Goal: Answer question/provide support

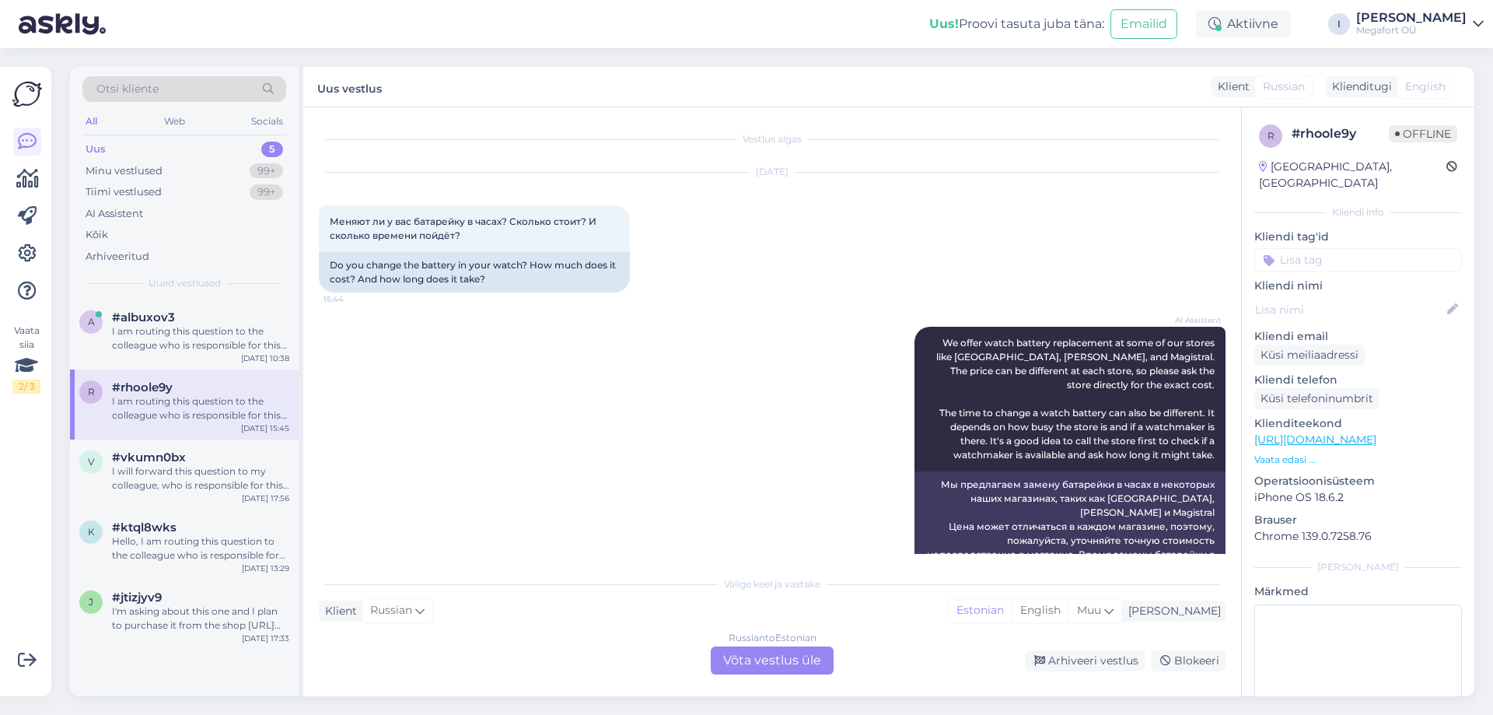
scroll to position [358, 0]
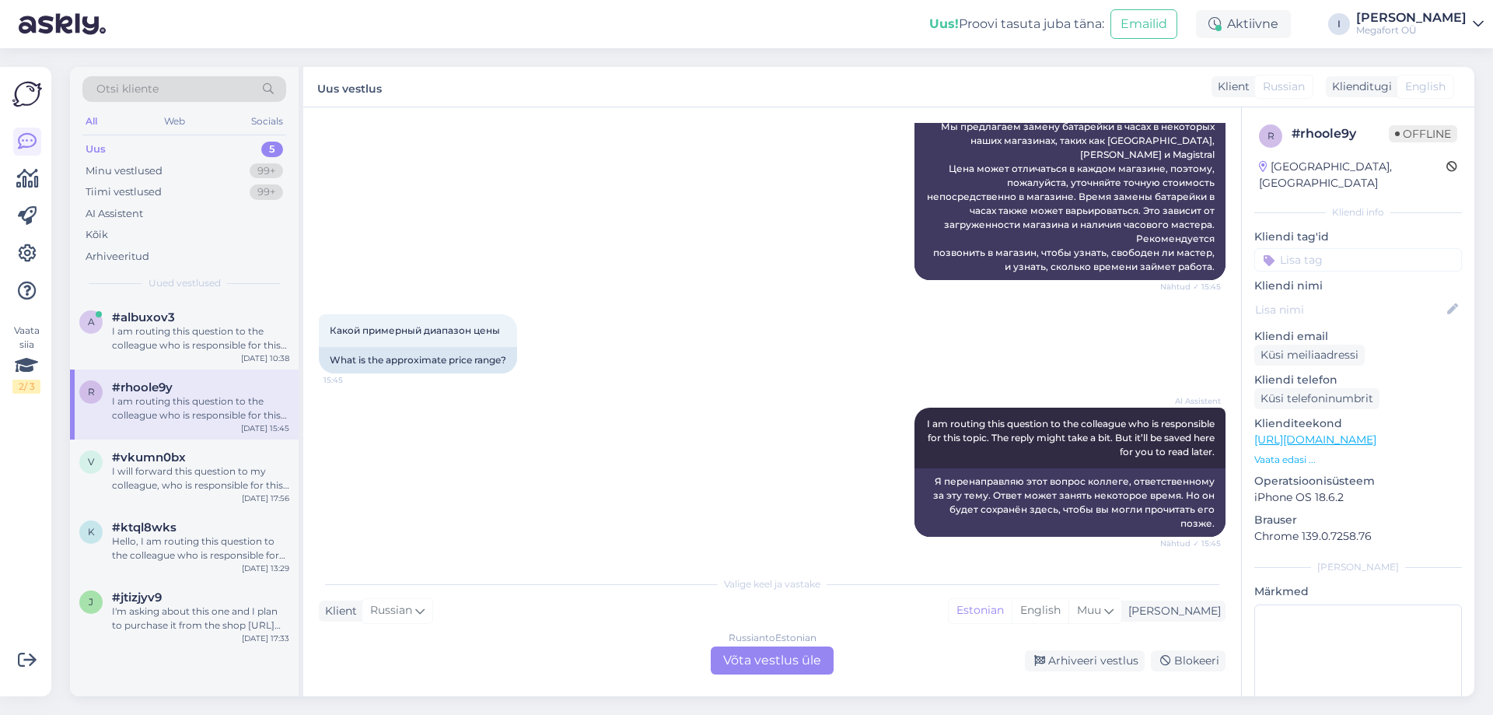
click at [735, 660] on div "Russian to Estonian Võta vestlus üle" at bounding box center [772, 660] width 123 height 28
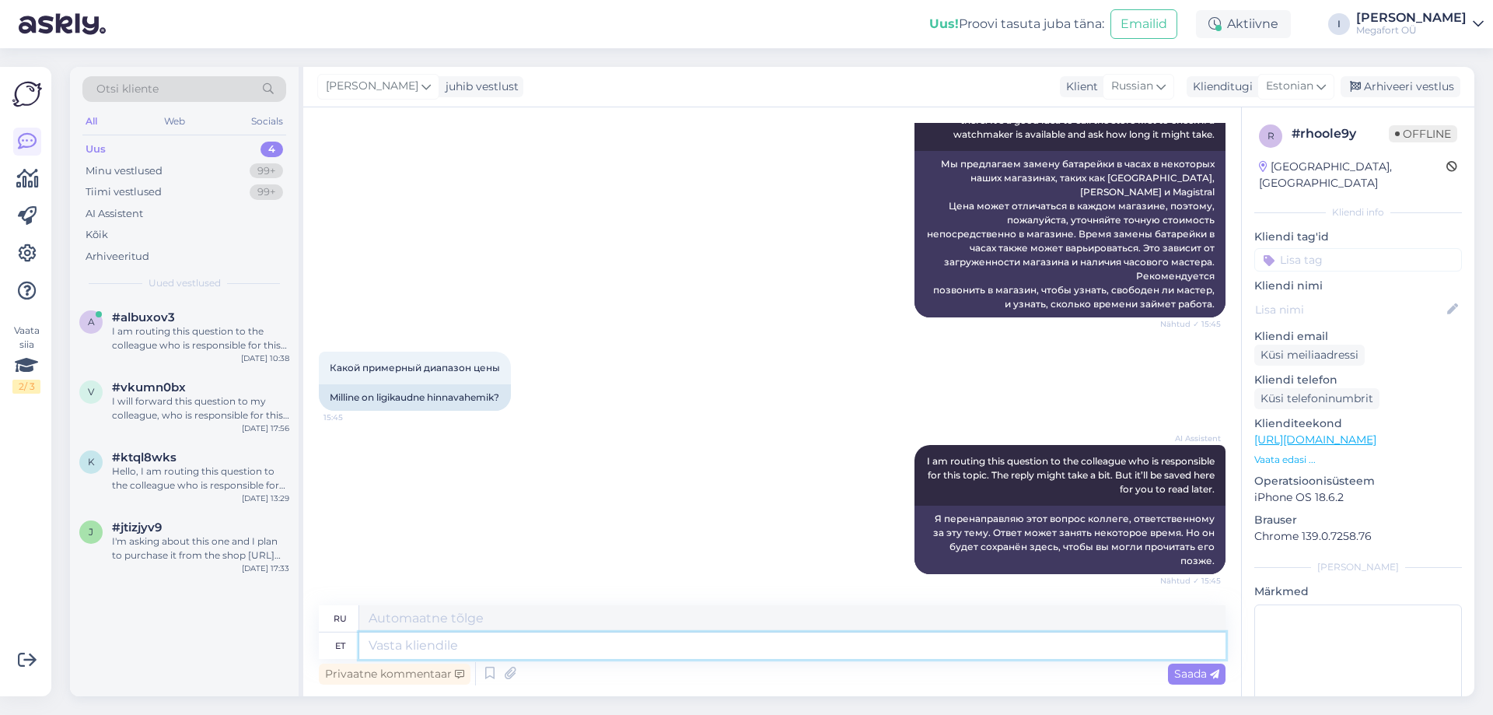
click at [584, 635] on textarea at bounding box center [792, 645] width 866 height 26
type textarea "Tere"
type textarea "Привет"
type textarea "Tere."
type textarea "Привет."
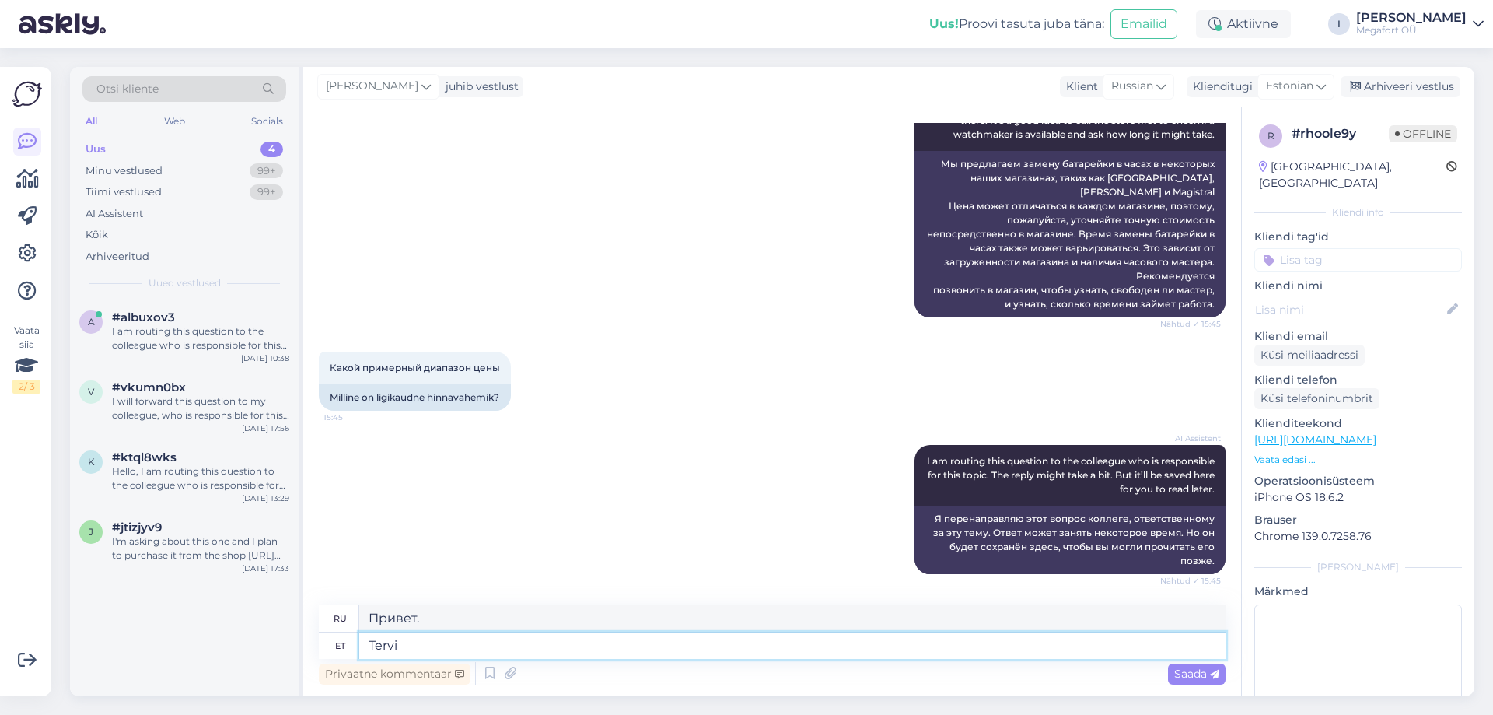
type textarea "Tervis"
type textarea "Здоровье"
type textarea "Tervis."
type textarea "Здоровье."
type textarea "T"
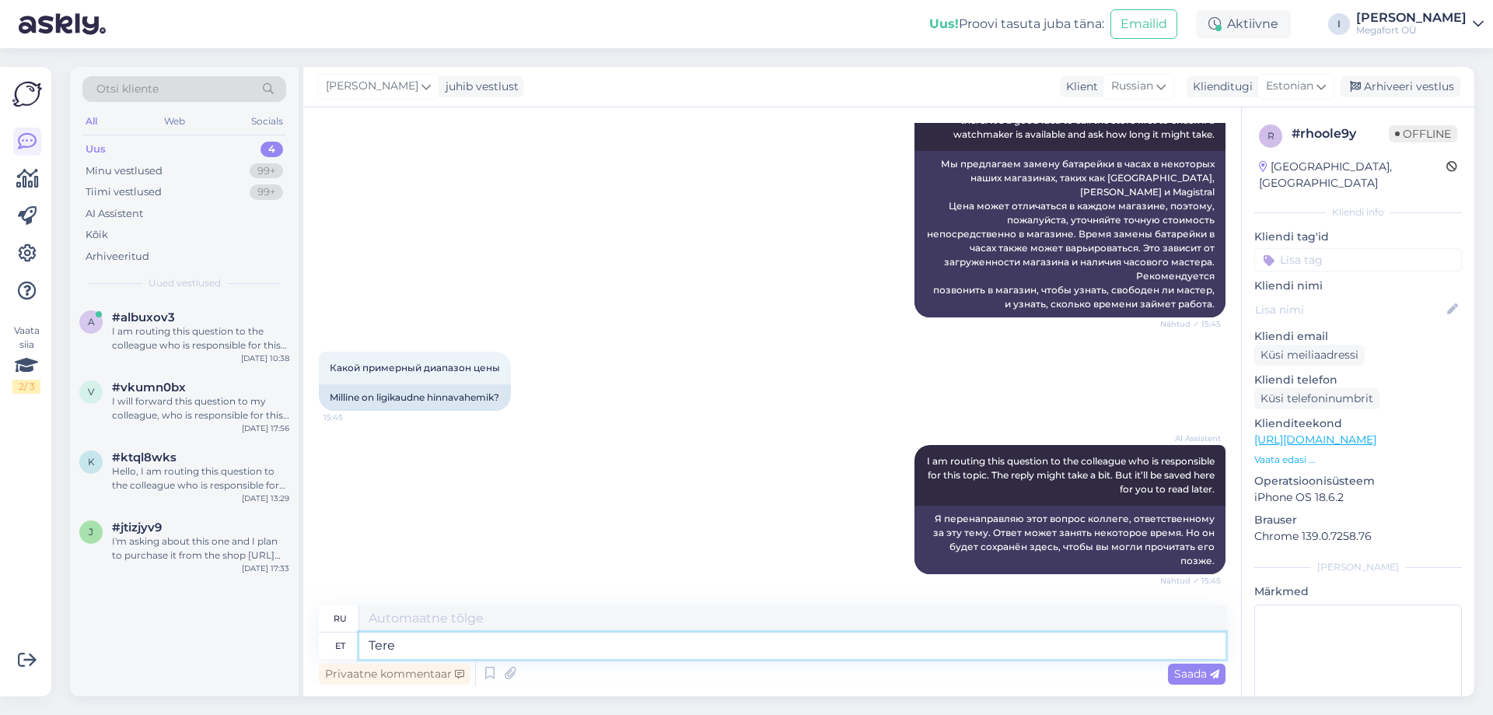
type textarea "Tere p"
type textarea "Привет"
type textarea "Tere päevast"
type textarea "Добрый день"
type textarea "Tere päevast."
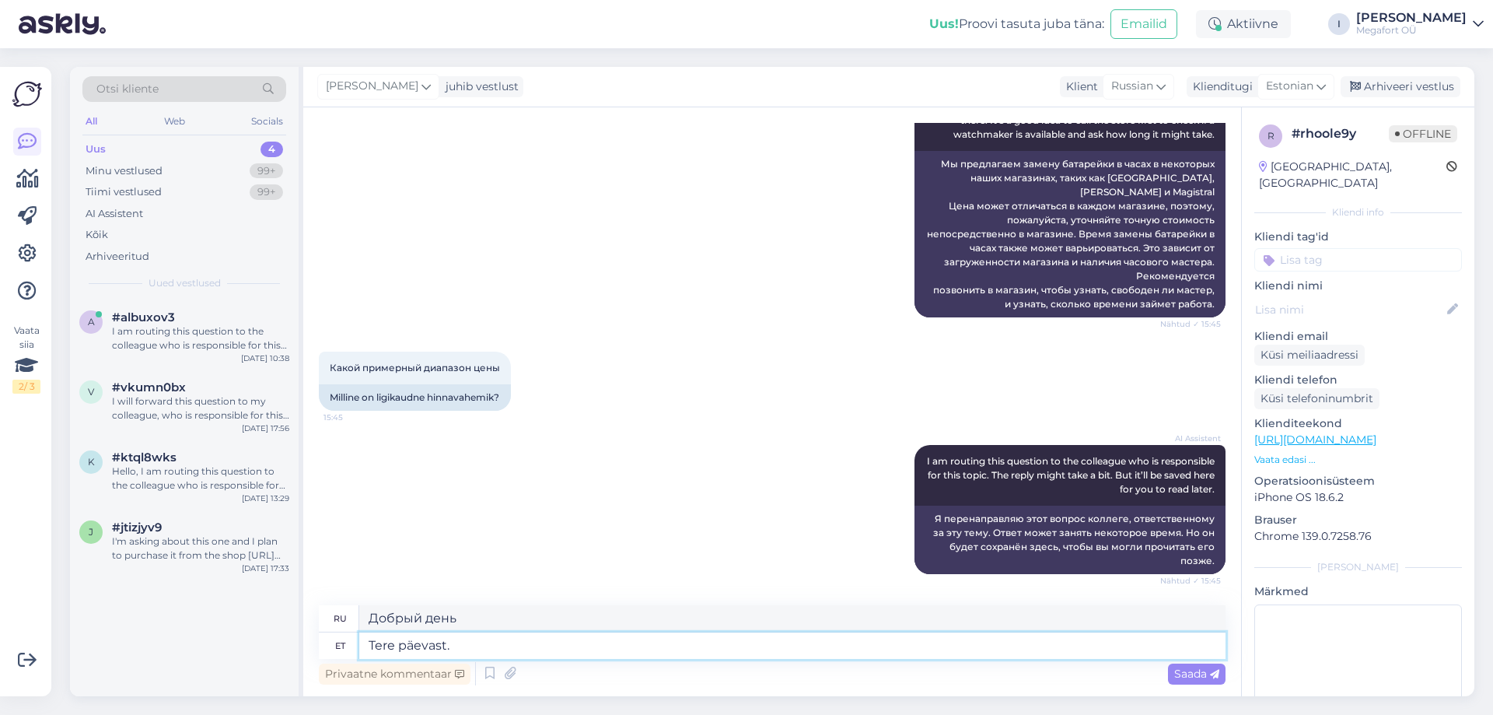
type textarea "Добрый день."
type textarea "Tere päevast. Kella pa"
type textarea "Добрый день. Который час?"
type textarea "Tere päevast. Kella patarei va"
type textarea "Добрый день. Батарейка для часов."
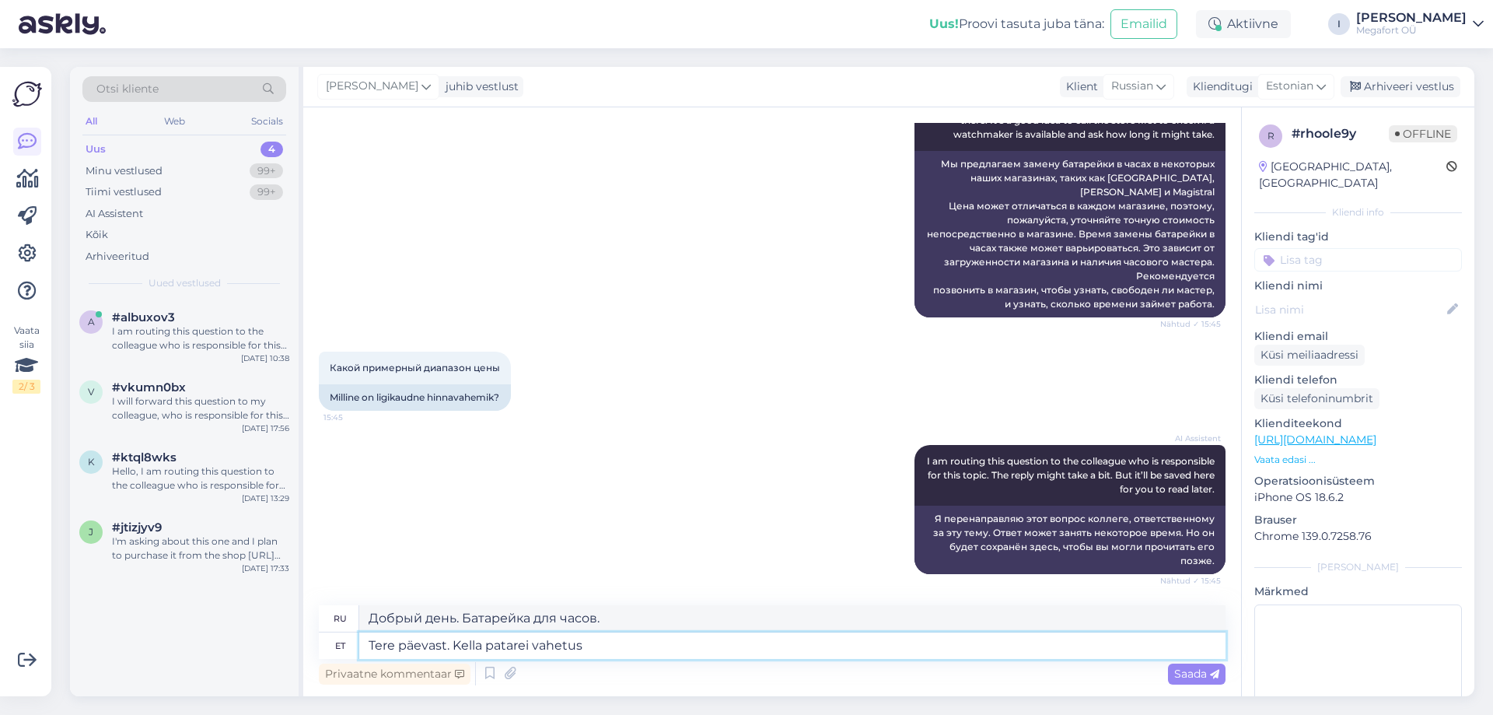
type textarea "Tere päevast. Kella patarei vahetus"
type textarea "Добрый день. Замена батарейки в часах."
type textarea "Tere päevast. Kella patarei vahetus võib k"
type textarea "Добрый день. Батарейку в часах можно заменить."
type textarea "Tere päevast. Kella patarei vahetus võib kellassepa kä"
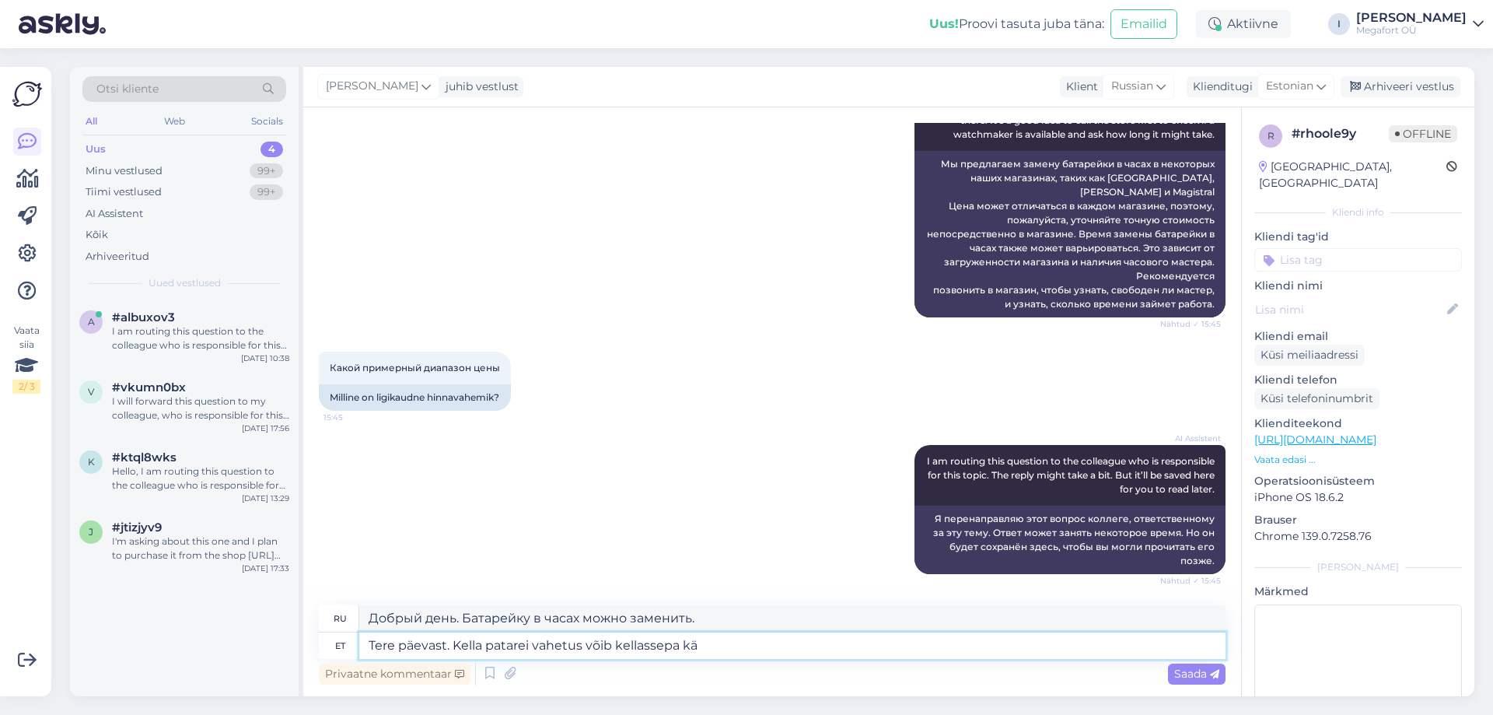
type textarea "Добрый день. Батарейку в часах можно заменить у часовщика."
type textarea "Tere päevast. Kella patarei vahetus võib kellassepa juures ma"
type textarea "Добрый день. Вы можете заменить батарейку в часах в часовой мастерской."
type textarea "Tere päevast. Kella patarei vahetus võib kellassepa juures maksta ligikaudsel"
type textarea "Добрый день. Замена батарейки в часах у часовщика может стоить примерно"
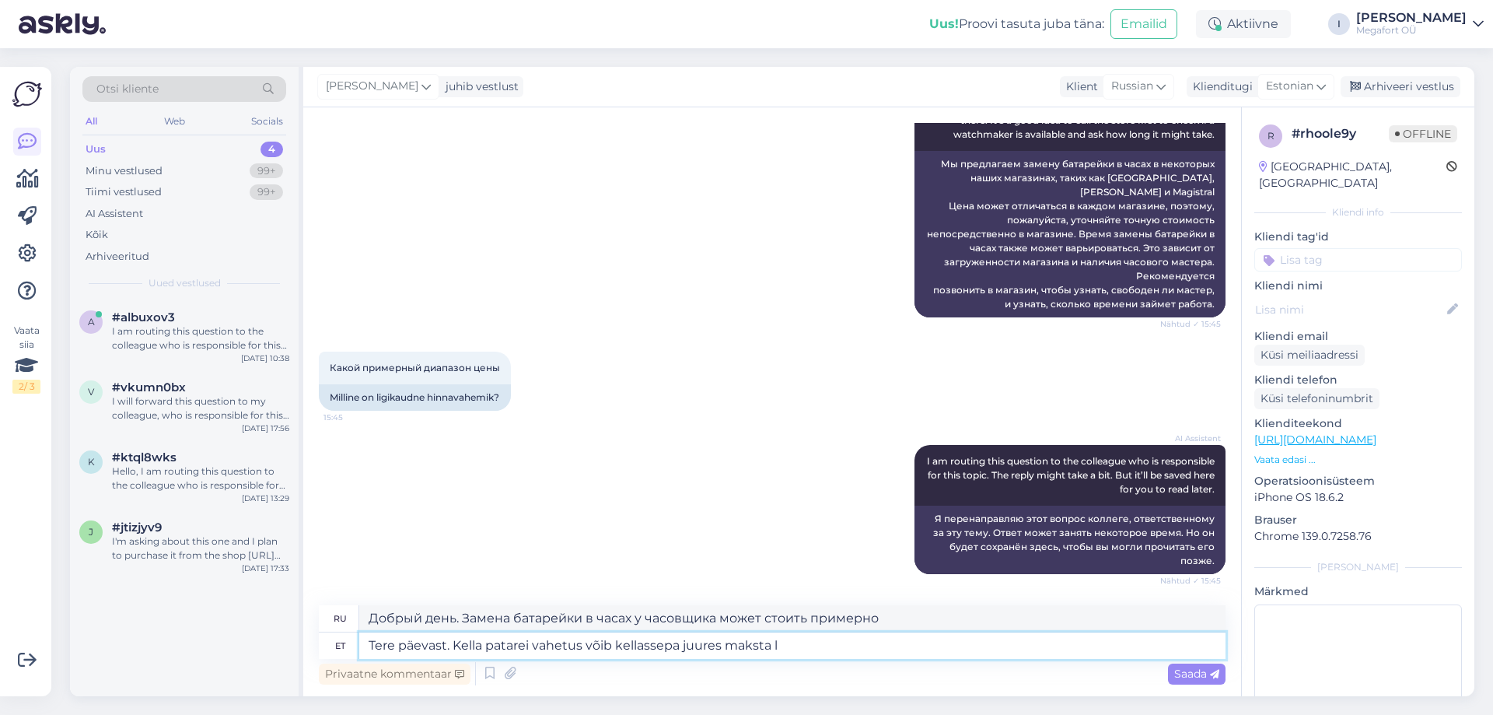
type textarea "Tere päevast. Kella patarei vahetus võib kellassepa juures maksta"
type textarea "Добрый день. Вы можете заменить батарейку в часах в часовой мастерской."
type textarea "Tere päevast. Kella patarei vahetus võib kellassepa juures maksta keskmiselt 9"
type textarea "Добрый день. Замена батарейки в часах у часовщика может стоить в среднем"
type textarea "Tere päevast. Kella patarei vahetus võib kellassepa juures maksta keskmiselt 9 …"
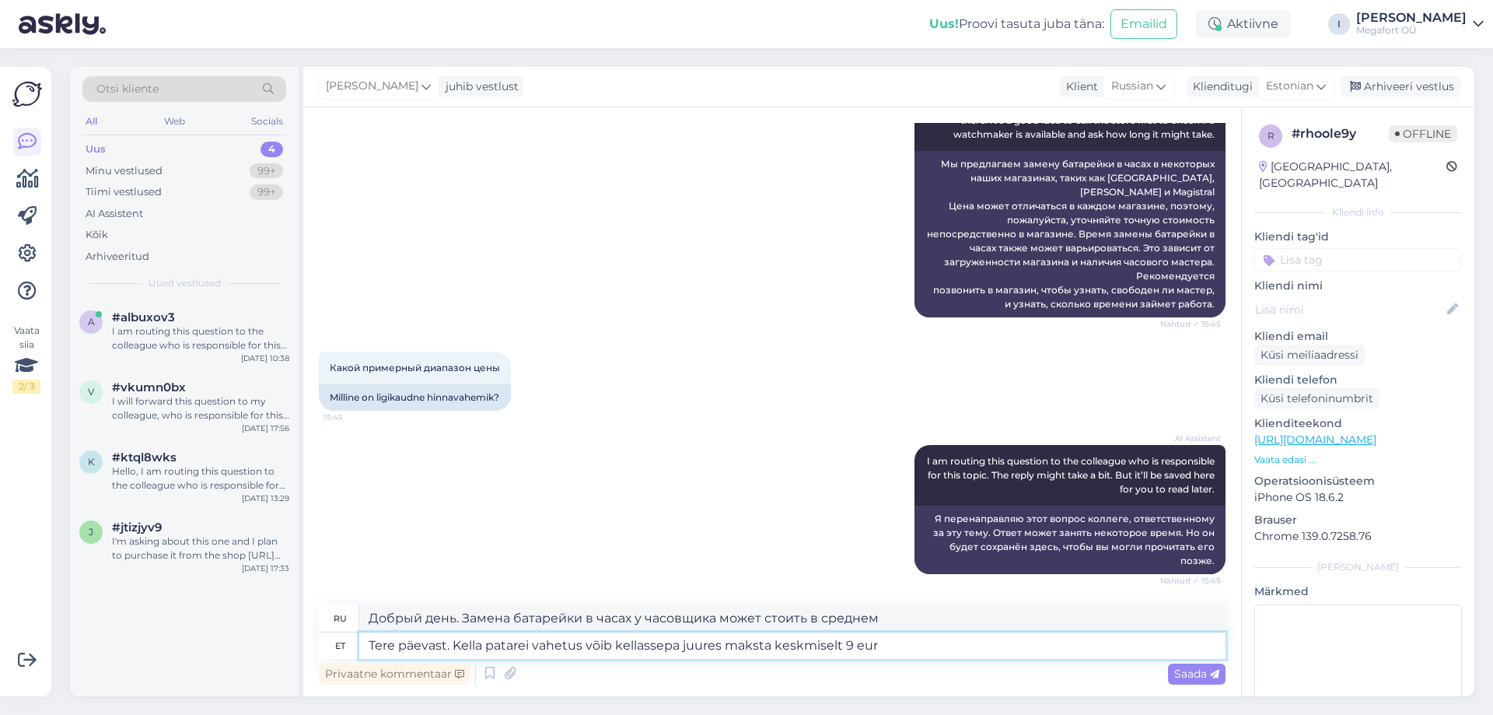
type textarea "Добрый день. Замена батарейки в часах у часовщика может стоить в среднем 9."
type textarea "Tere päevast. Kella patarei vahetus võib kellassepa juures maksta keskmiselt 9 …"
type textarea "Добрый день. Замена батарейки в часах у часовщика может стоить в среднем 9 евро."
type textarea "Tere päevast. Kella patarei vahetus võib kellassepa juures maksta keskmiselt 9 …"
type textarea "Добрый день. Замена батарейки в часах у часовщика может стоить в среднем 9 евро…"
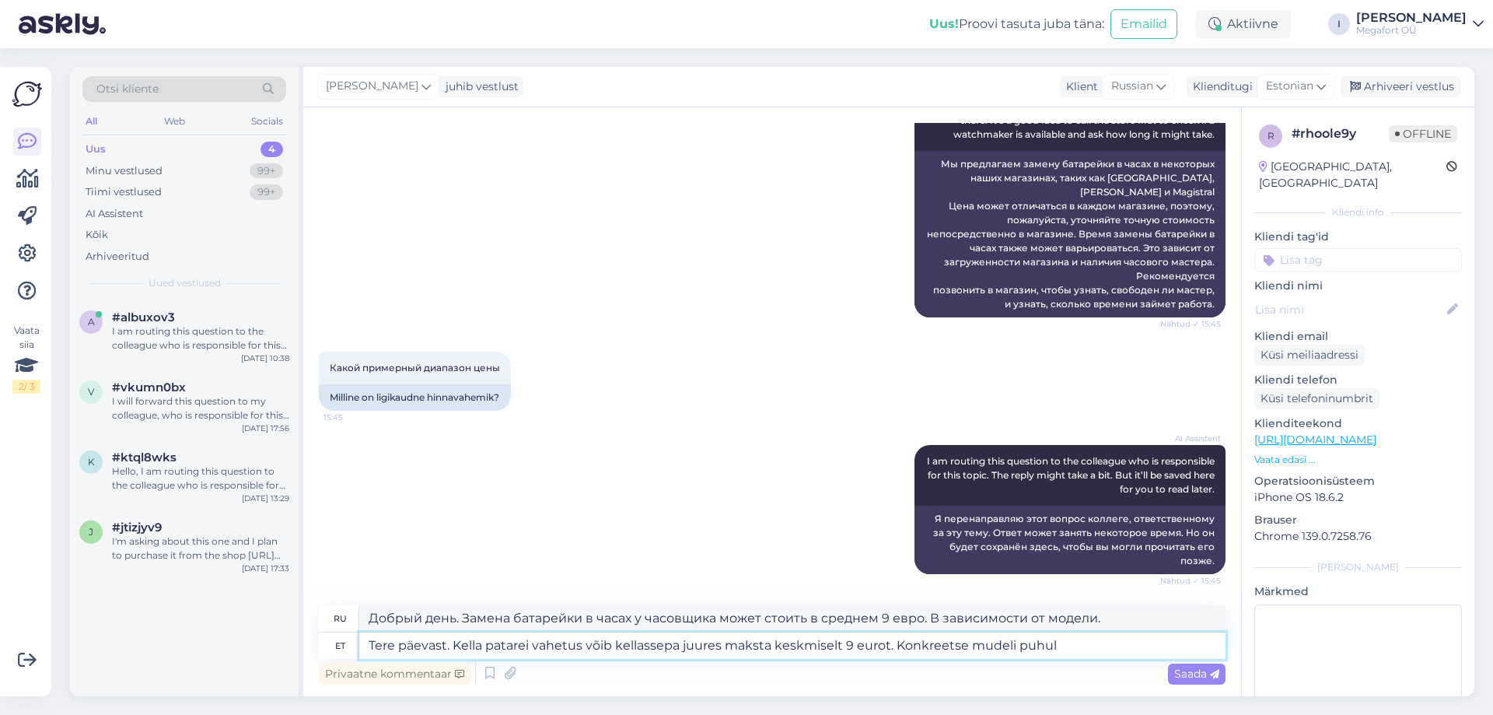
type textarea "Tere päevast. Kella patarei vahetus võib kellassepa juures maksta keskmiselt 9 …"
type textarea "Добрый день. Замена батарейки в часах у часовщика может стоить в среднем 9 евро…"
type textarea "Tere päevast. Kella patarei vahetus võib kellassepa juures maksta keskmiselt 9 …"
type textarea "Добрый день. Замена батарейки в часах у часовщика может стоить в среднем 9 евро…"
type textarea "Tere päevast. Kella patarei vahetus võib kellassepa juures maksta keskmiselt 9 …"
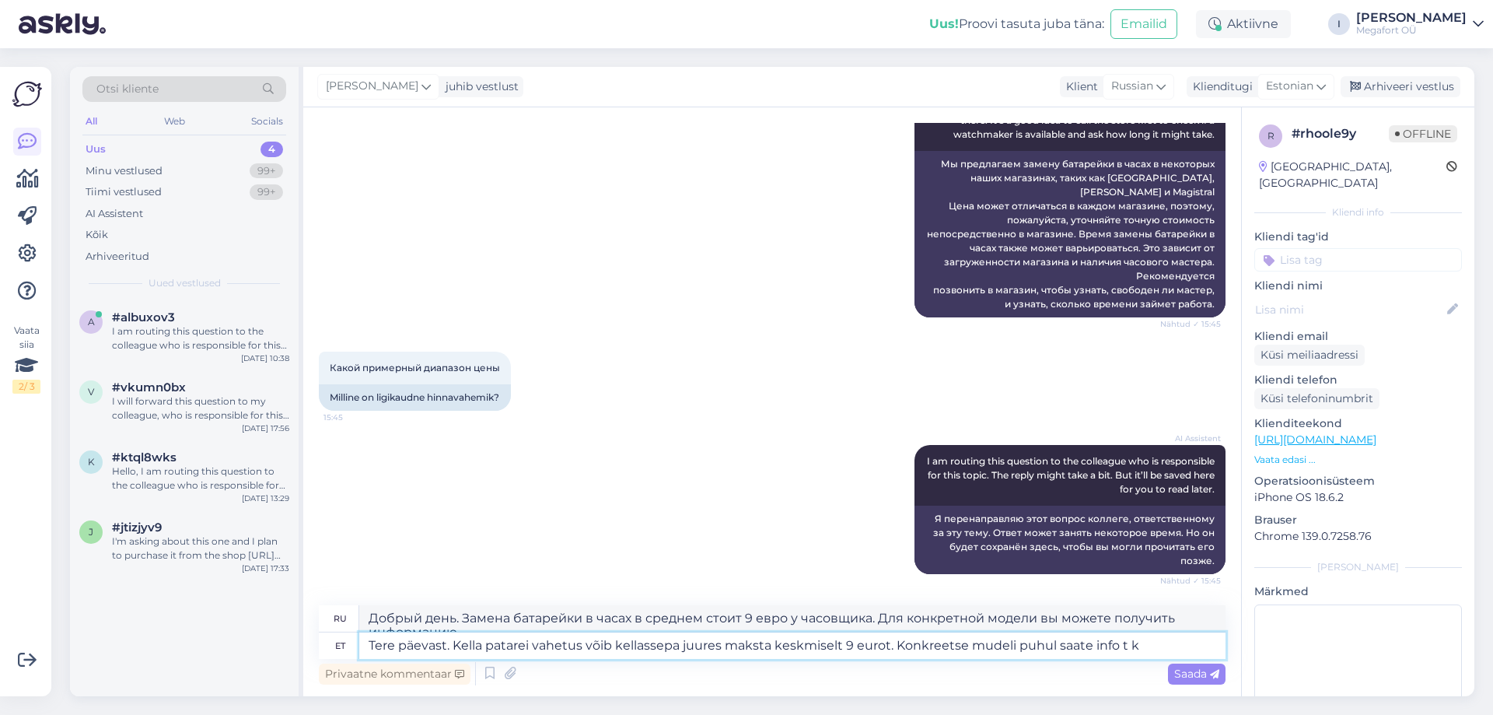
scroll to position [334, 0]
type textarea "Добрый день. Замена батарейки в часах у часовщика может стоить в среднем 9 евро…"
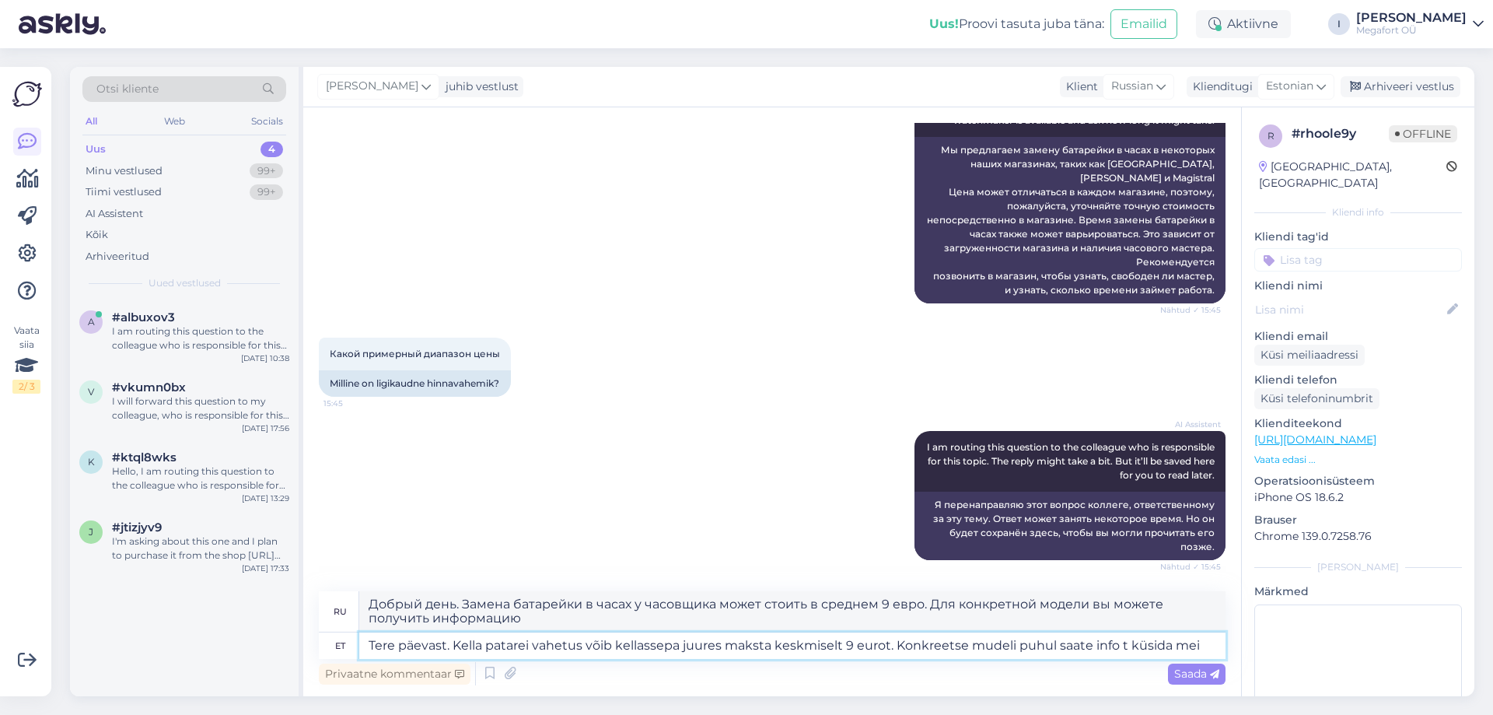
type textarea "Tere päevast. Kella patarei vahetus võib kellassepa juures maksta keskmiselt 9 …"
type textarea "Добрый день. Замена батарейки в часах у часовщика может стоить в среднем 9 евро…"
type textarea "Tere päevast. Kella patarei vahetus võib kellassepa juures maksta keskmiselt 9 …"
type textarea "Добрый день. Замена батарейки в часах у часовщика может стоить в среднем 9 евро…"
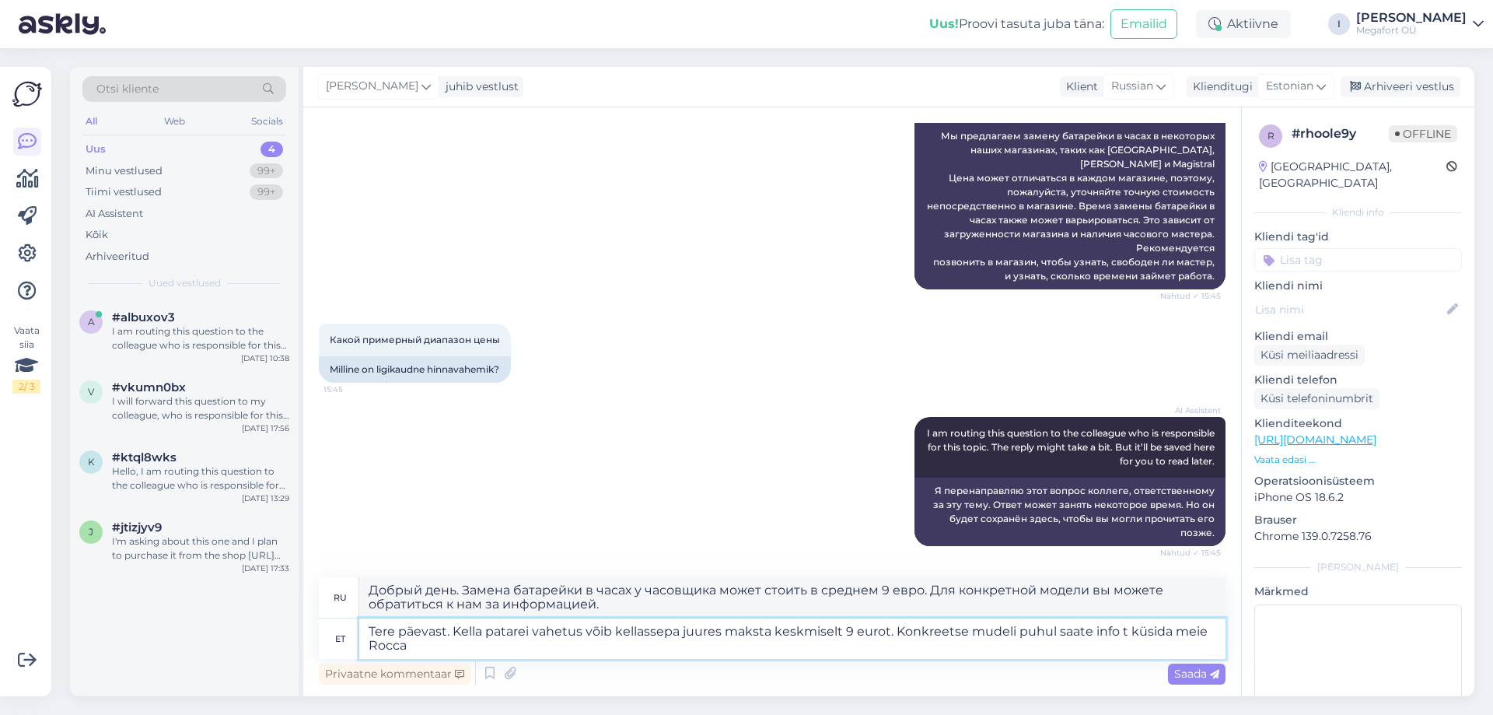
type textarea "Tere päevast. Kella patarei vahetus võib kellassepa juures maksta keskmiselt 9 …"
type textarea "Добрый день. Замена батарейки в часах у часовщика может стоить в среднем 9 евро…"
type textarea "Tere päevast. Kella patarei vahetus võib kellassepa juures maksta keskmiselt 9 …"
type textarea "Добрый день. Замена батарейки в часах у часовщика может стоить в среднем 9 евро…"
type textarea "Tere päevast. Kella patarei vahetus võib kellassepa juures maksta keskmiselt 9 …"
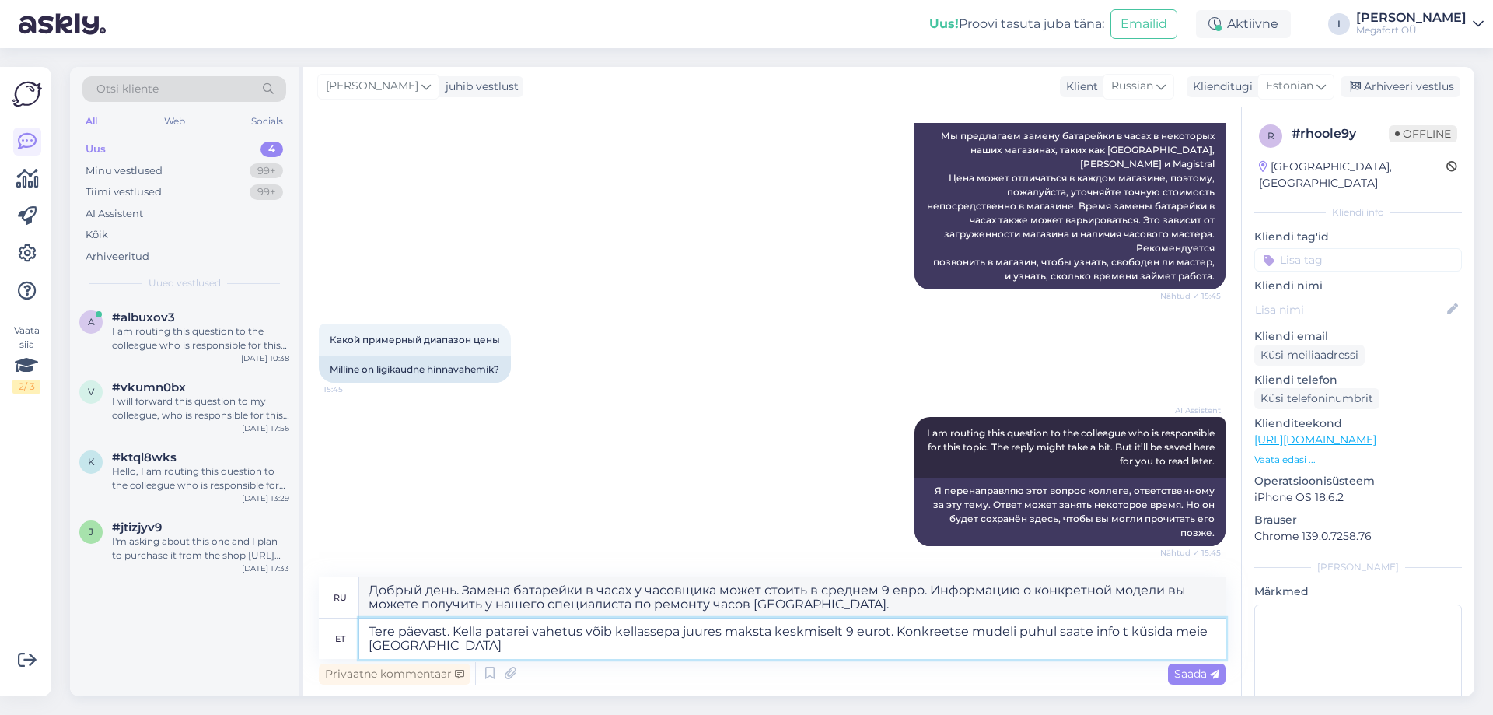
type textarea "Добрый день. Замена батарейки в часах у часовщика может стоить в среднем 9 евро…"
type textarea "Tere päevast. Kella patarei vahetus võib kellassepa juures maksta keskmiselt 9 …"
type textarea "Добрый день. Замена батарейки в часах у часовщика может стоить в среднем 9 евро…"
type textarea "Tere päevast. Kella patarei vahetus võib kellassepa juures maksta keskmiselt 9 …"
type textarea "Добрый день. Замена батарейки в часах у часовщика может стоить в среднем 9 евро…"
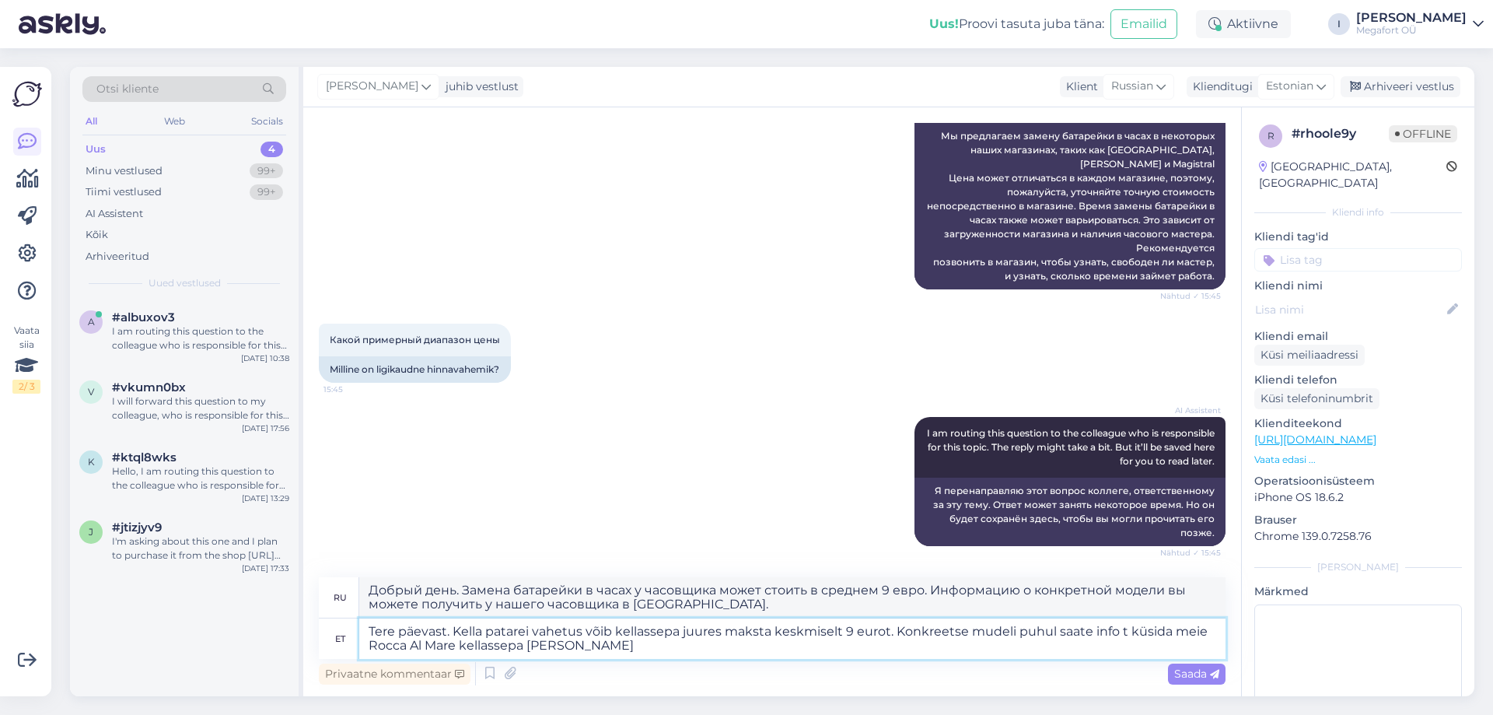
type textarea "Tere päevast. Kella patarei vahetus võib kellassepa juures maksta keskmiselt 9 …"
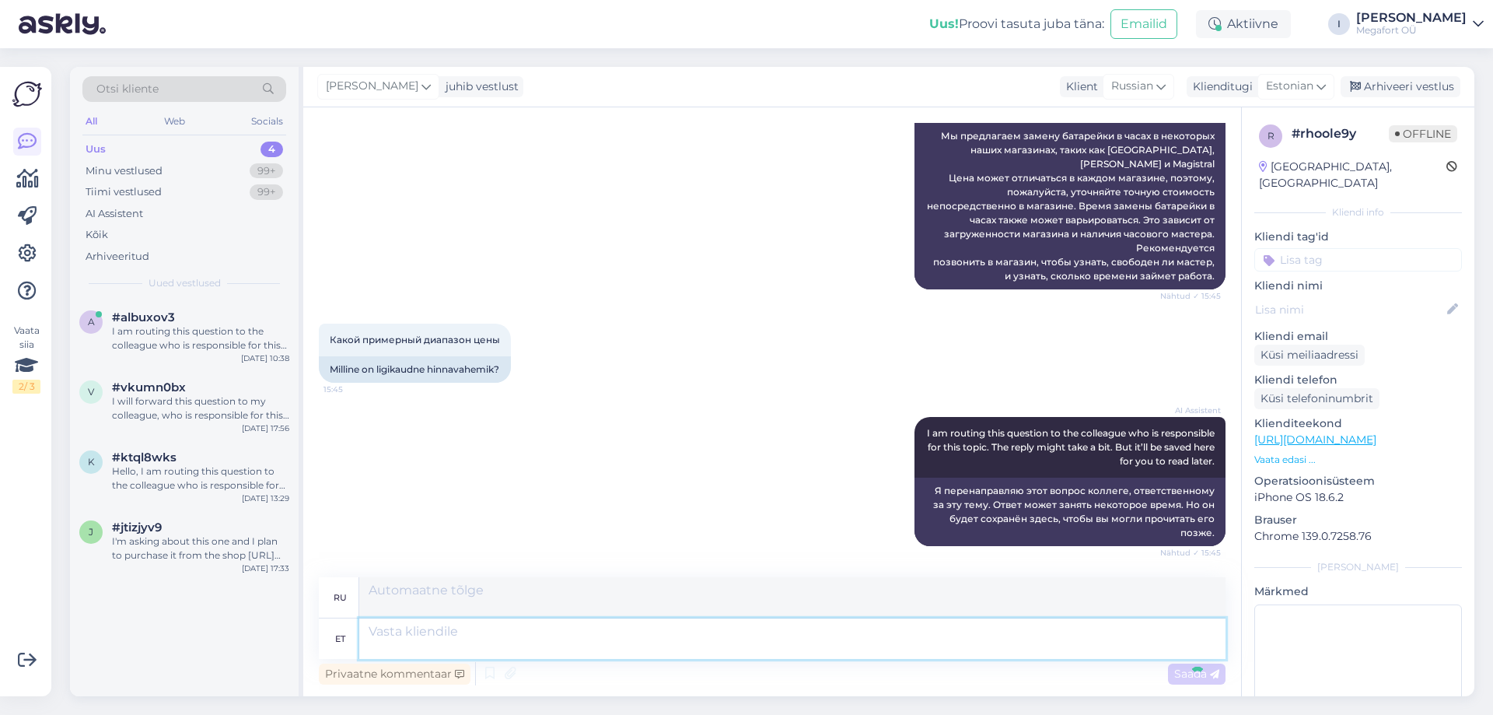
scroll to position [516, 0]
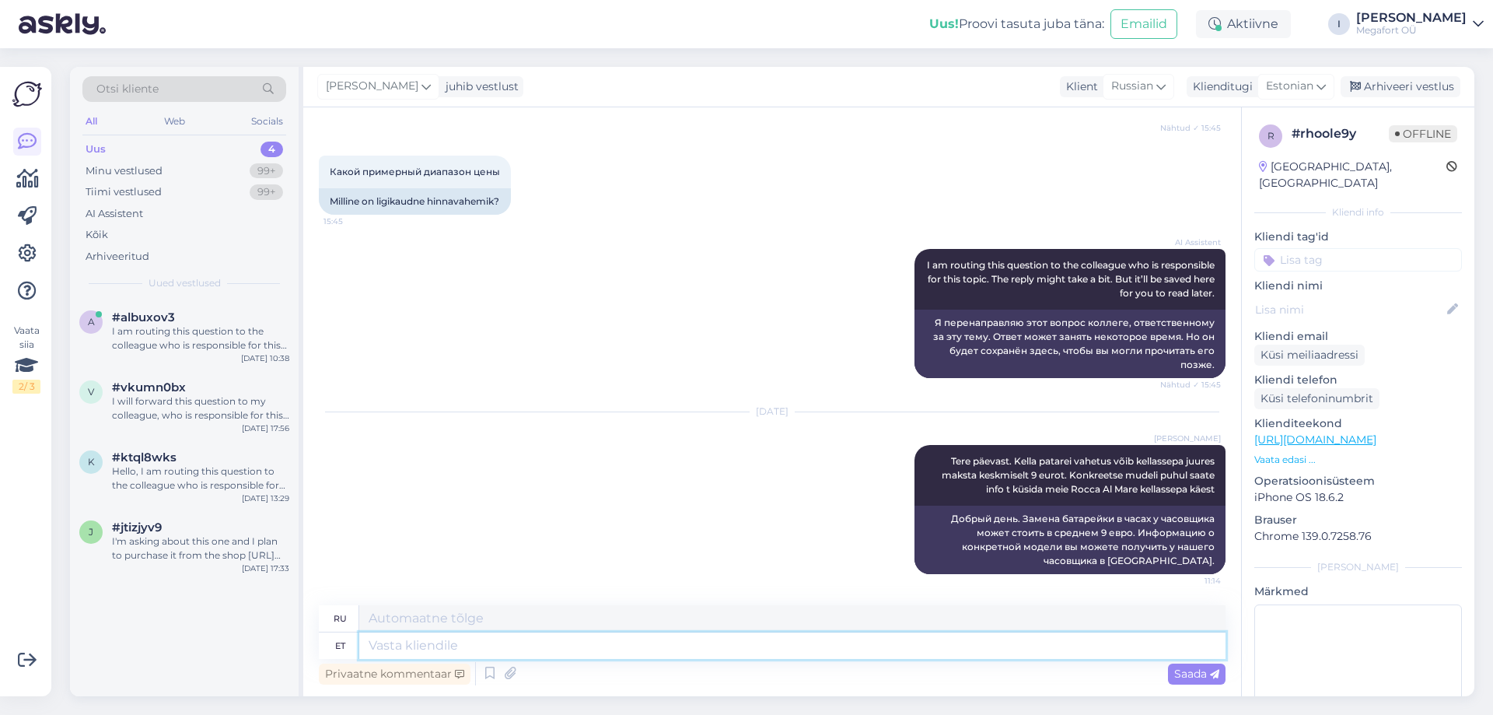
paste textarea "GOLDTIME [GEOGRAPHIC_DATA] Avatud: E-L 10-21, P 10-19 Telefon: [PHONE_NUMBER] E…"
type textarea "GOLDTIME [GEOGRAPHIC_DATA] Avatud: E-L 10-21, P 10-19 Telefon: [PHONE_NUMBER] E…"
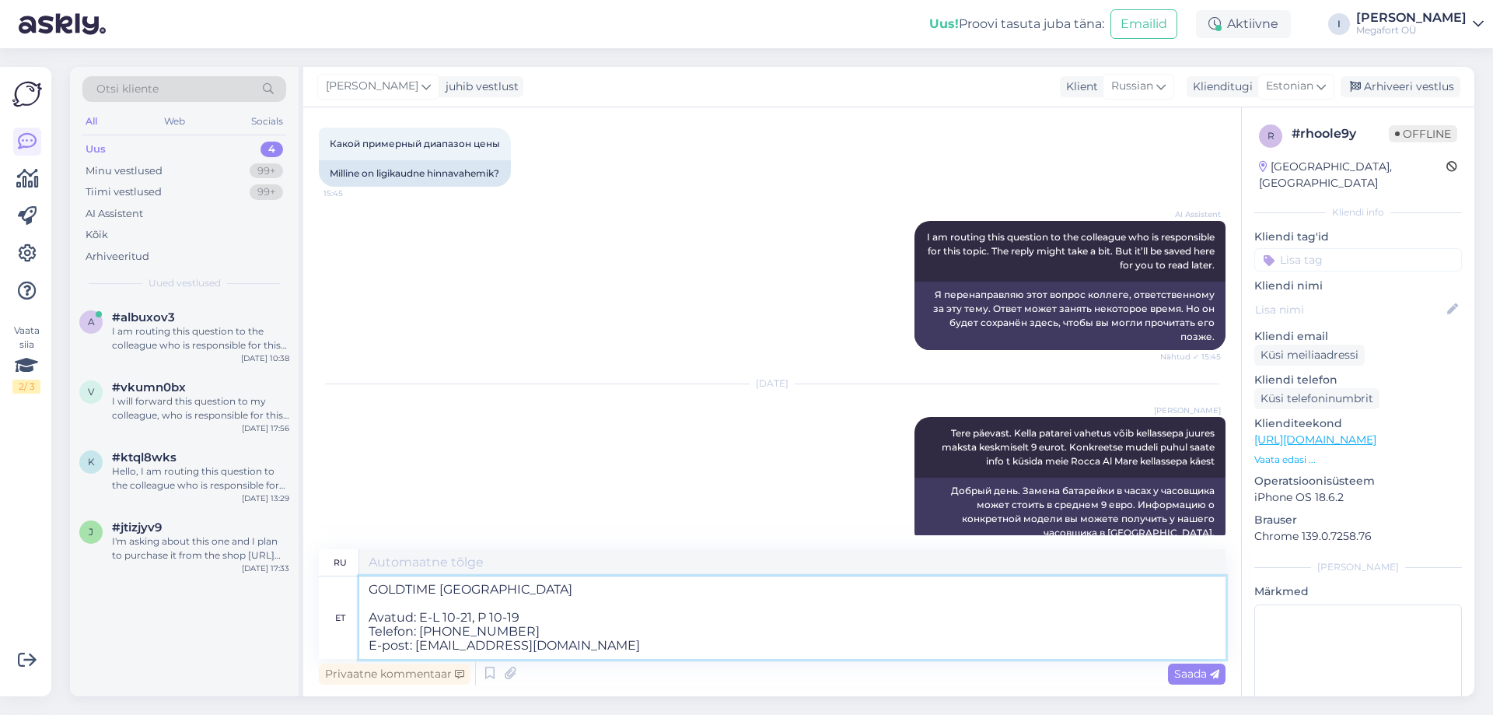
type textarea "GOLDTIME [GEOGRAPHIC_DATA] Время работы: Пн 10-21, Вс 10-19 Телефон: [PHONE_NUM…"
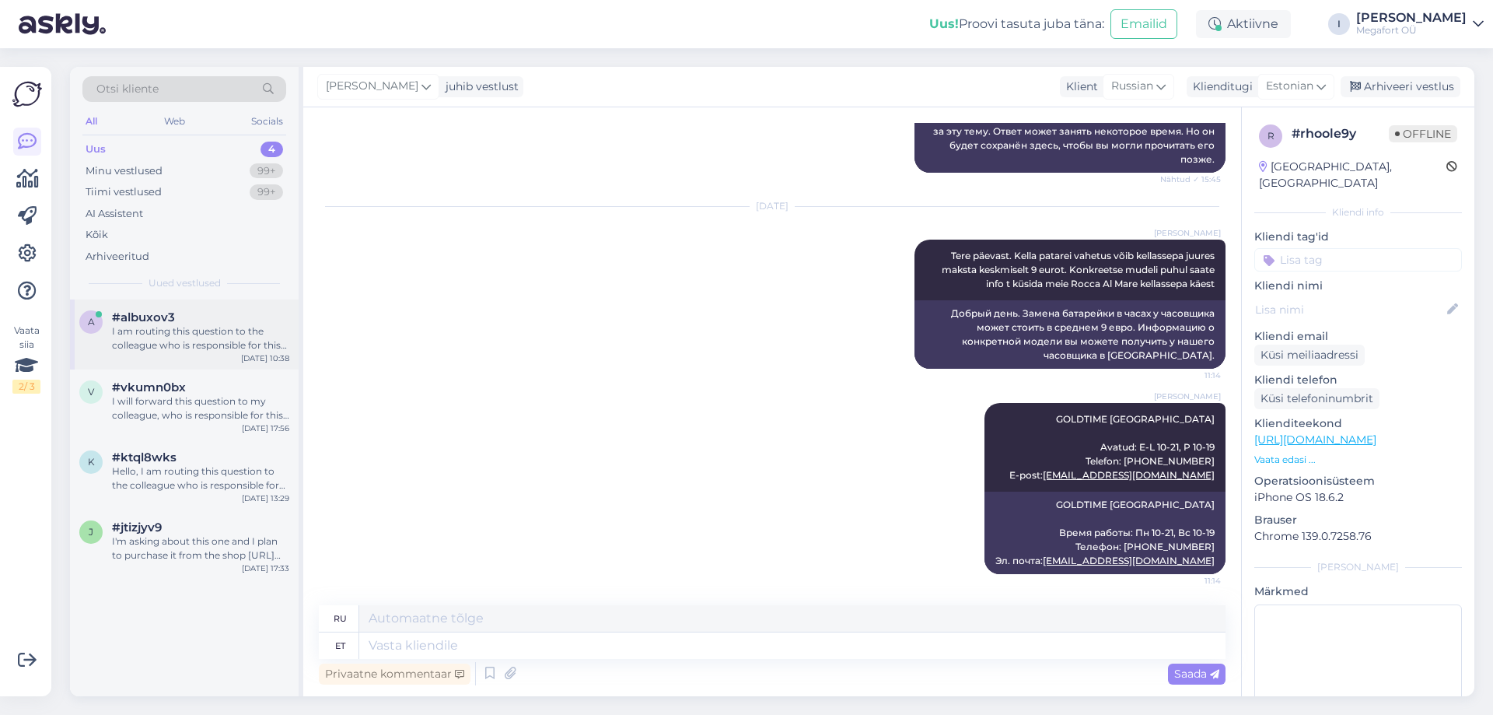
click at [204, 331] on div "I am routing this question to the colleague who is responsible for this topic. …" at bounding box center [200, 338] width 177 height 28
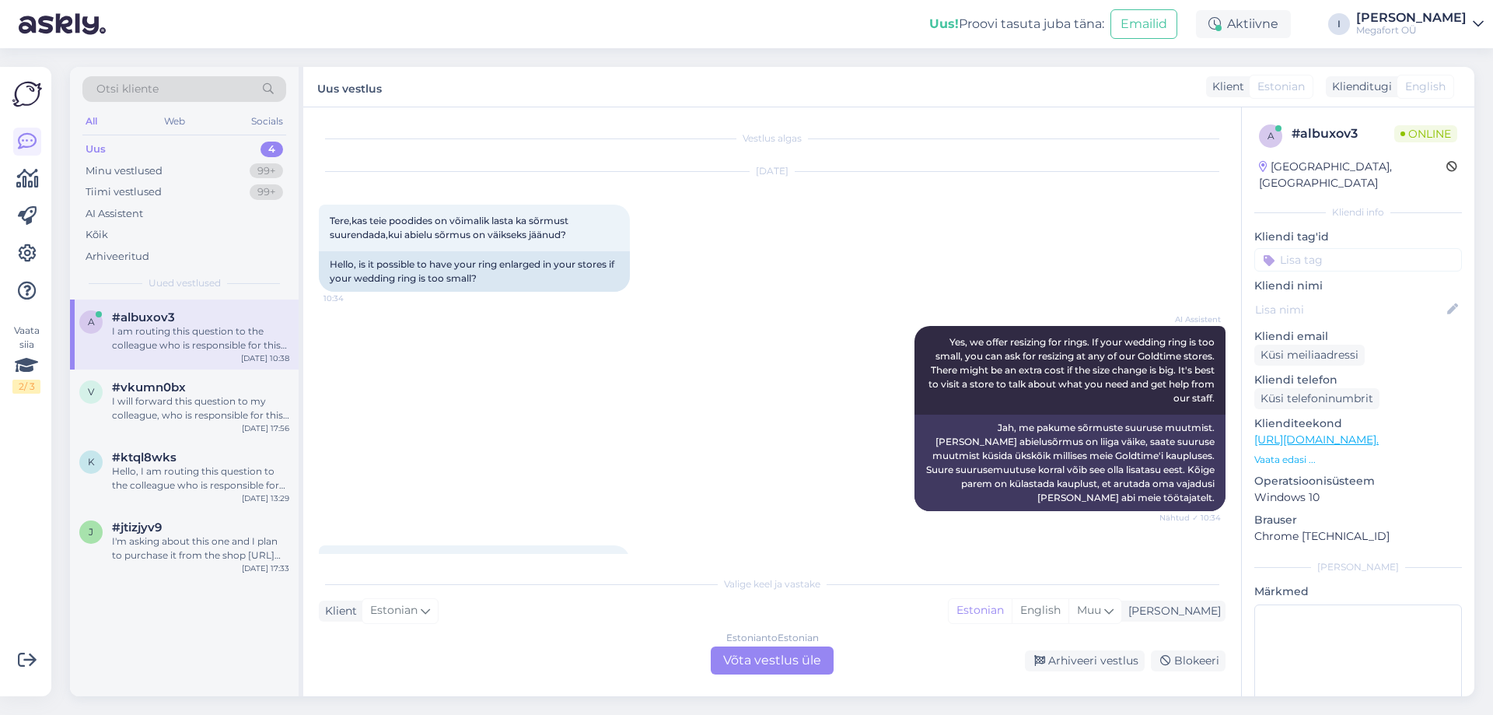
scroll to position [0, 0]
click at [736, 656] on div "Estonian to Estonian Võta vestlus üle" at bounding box center [772, 660] width 123 height 28
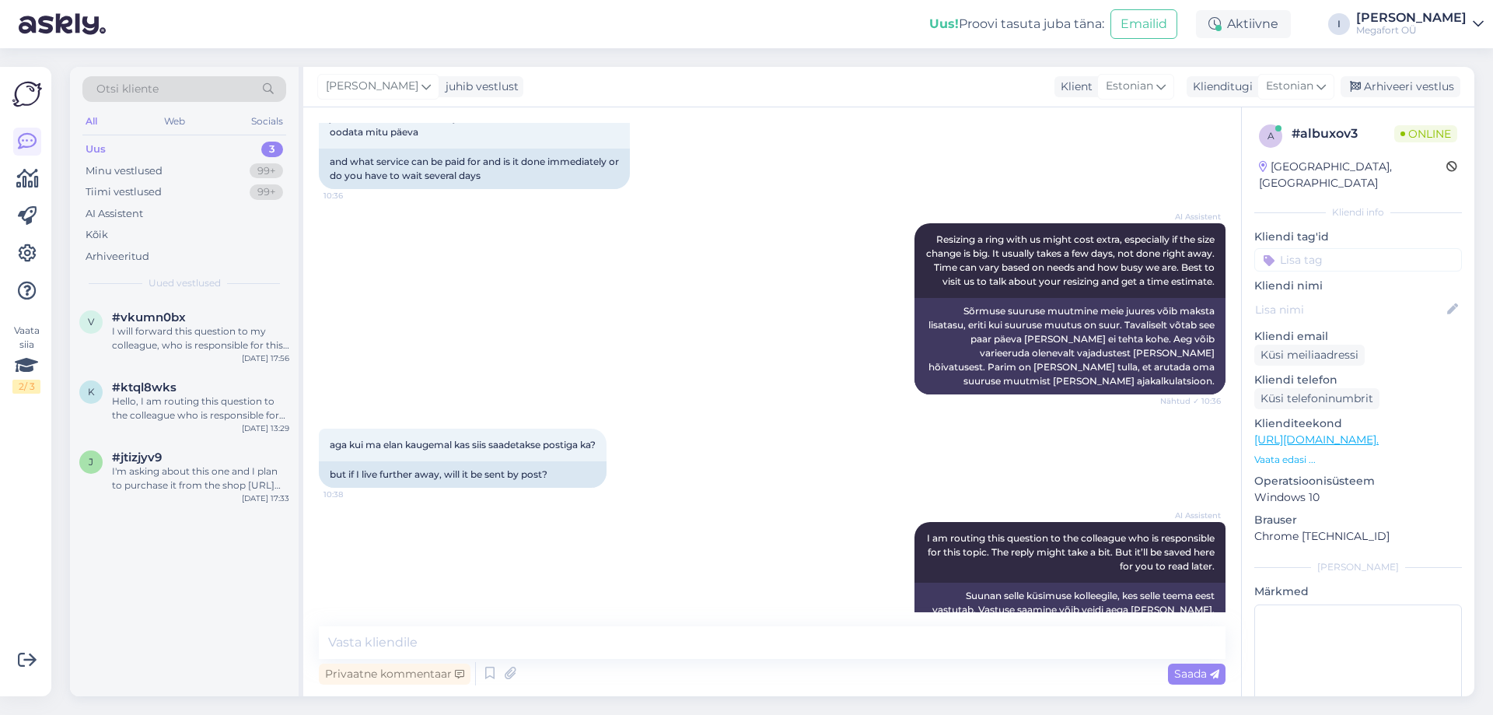
scroll to position [500, 0]
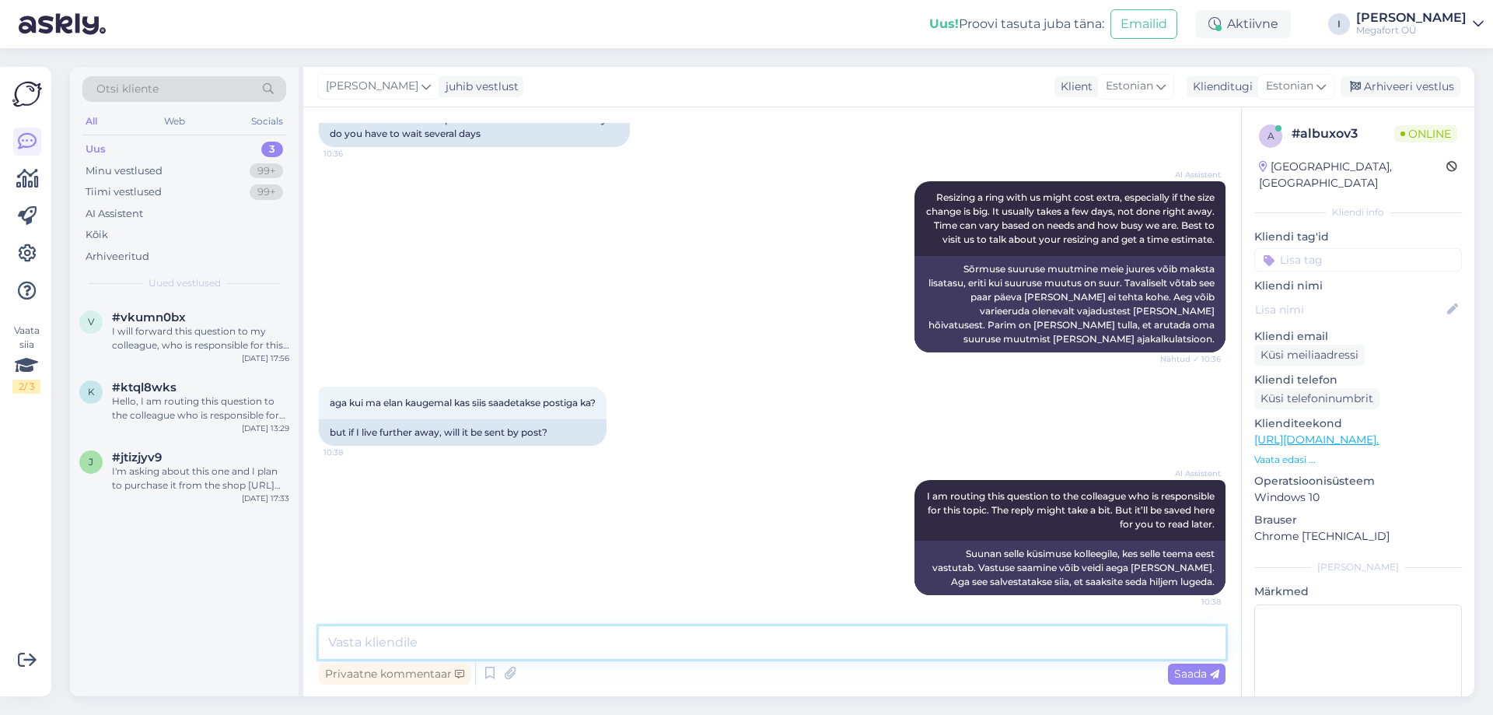
click at [456, 652] on textarea at bounding box center [772, 642] width 907 height 33
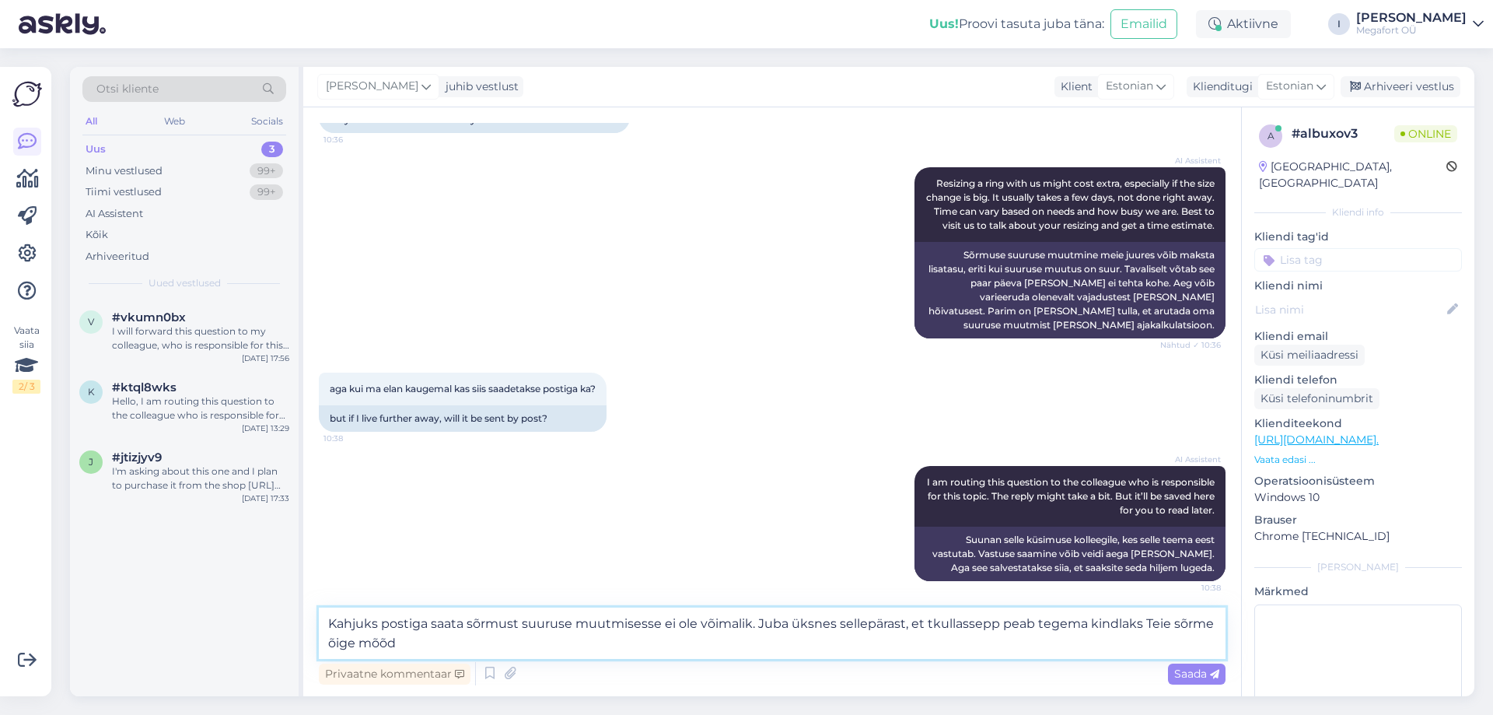
type textarea "Kahjuks postiga saata sõrmust suuruse muutmisesse ei ole võimalik. Juba üksnes …"
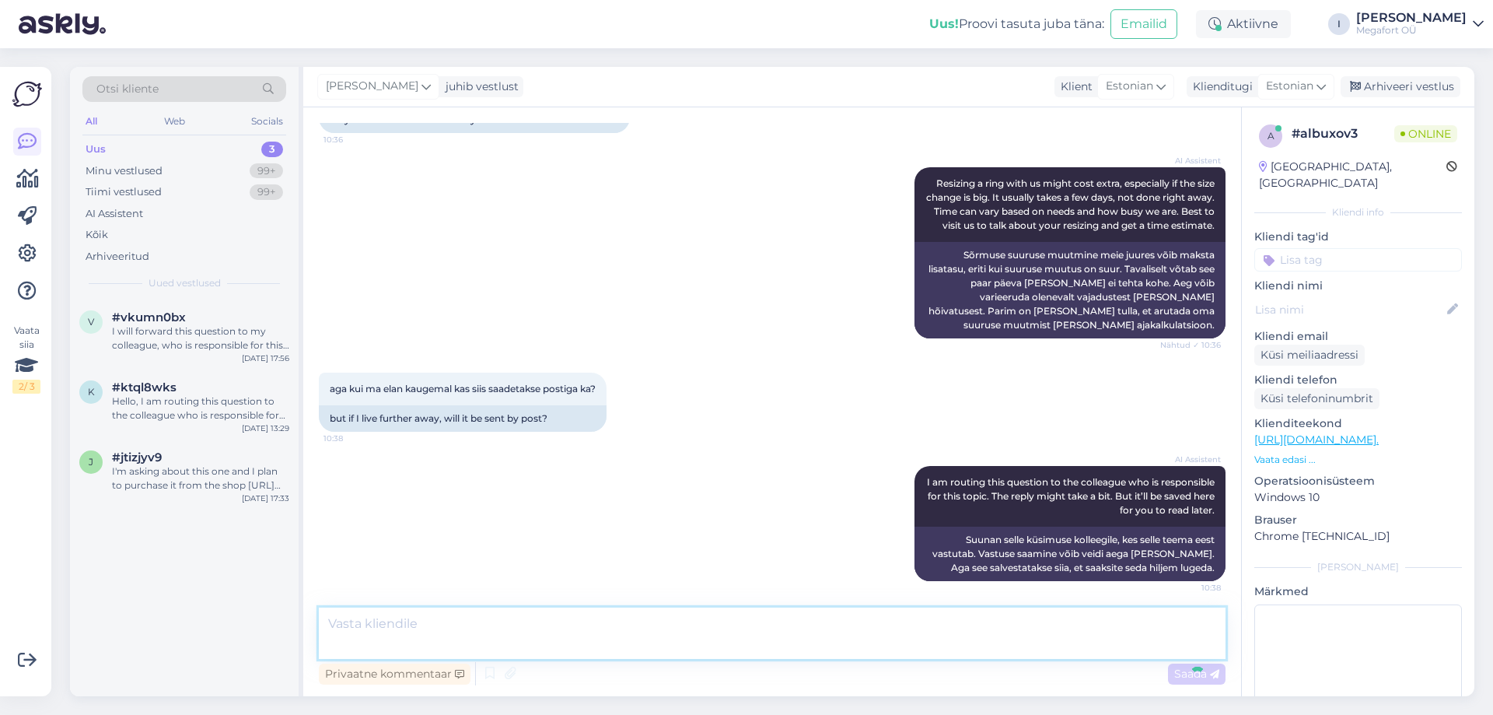
scroll to position [595, 0]
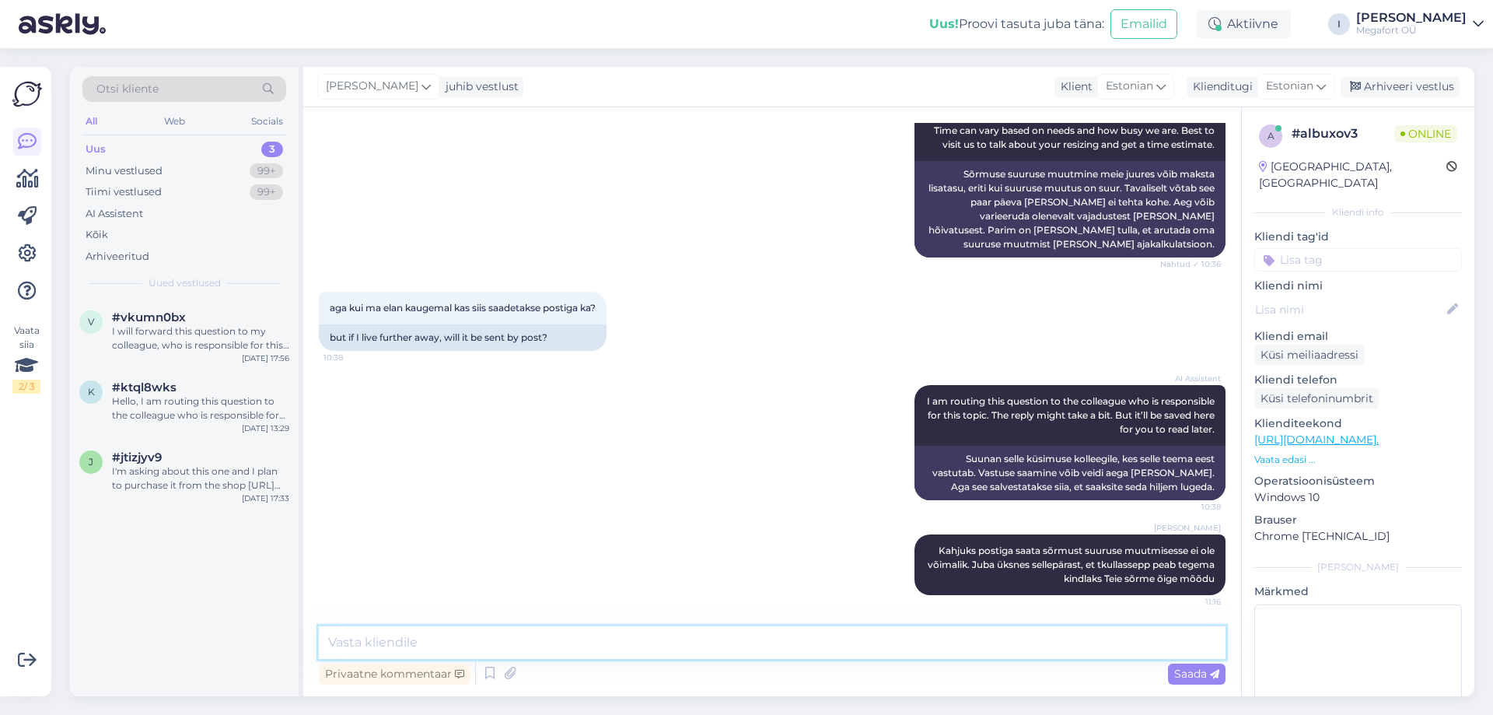
paste textarea "Meie kullassepad on olemas järgmistes Goldtime kauplustes: Viru keskus Goldtime…"
type textarea "Meie kullassepad on olemas järgmistes Goldtime kauplustes: Viru keskus Goldtime…"
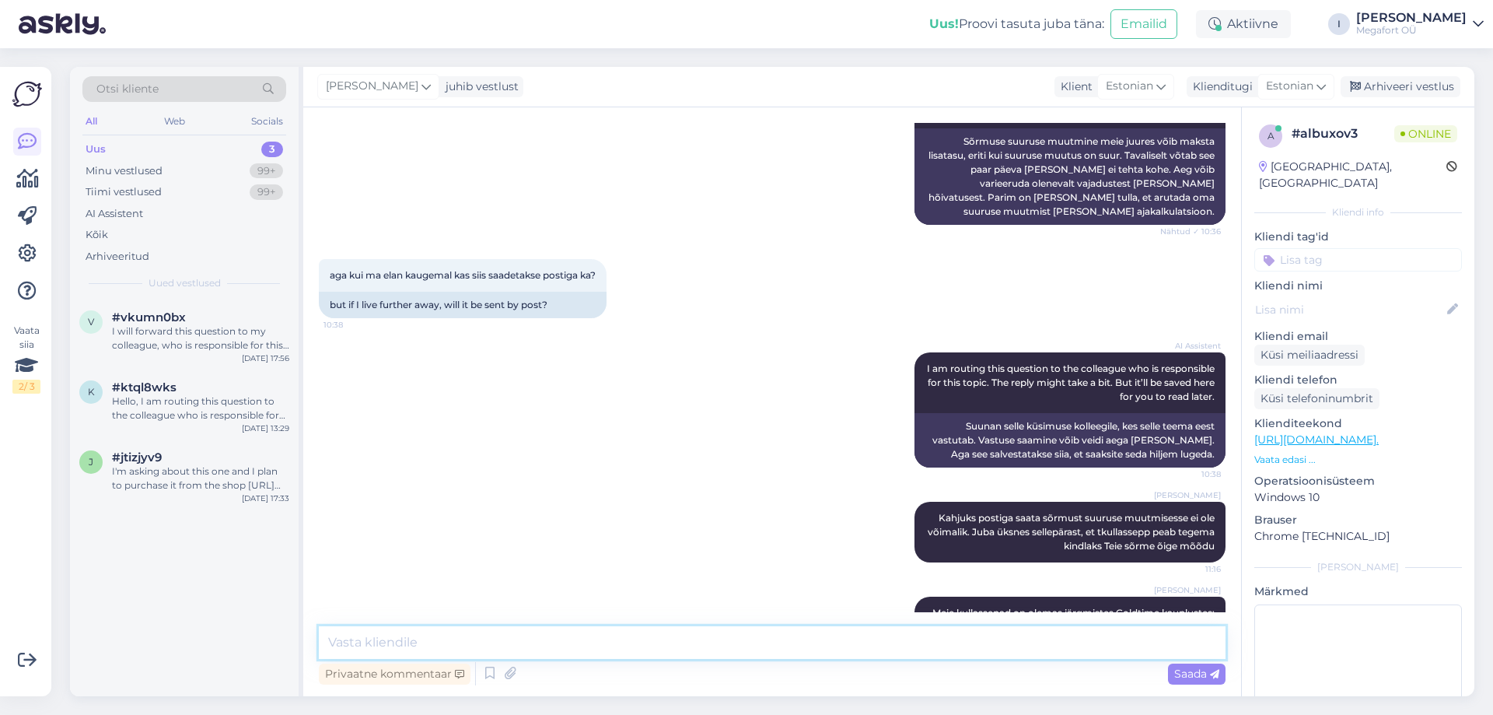
scroll to position [0, 0]
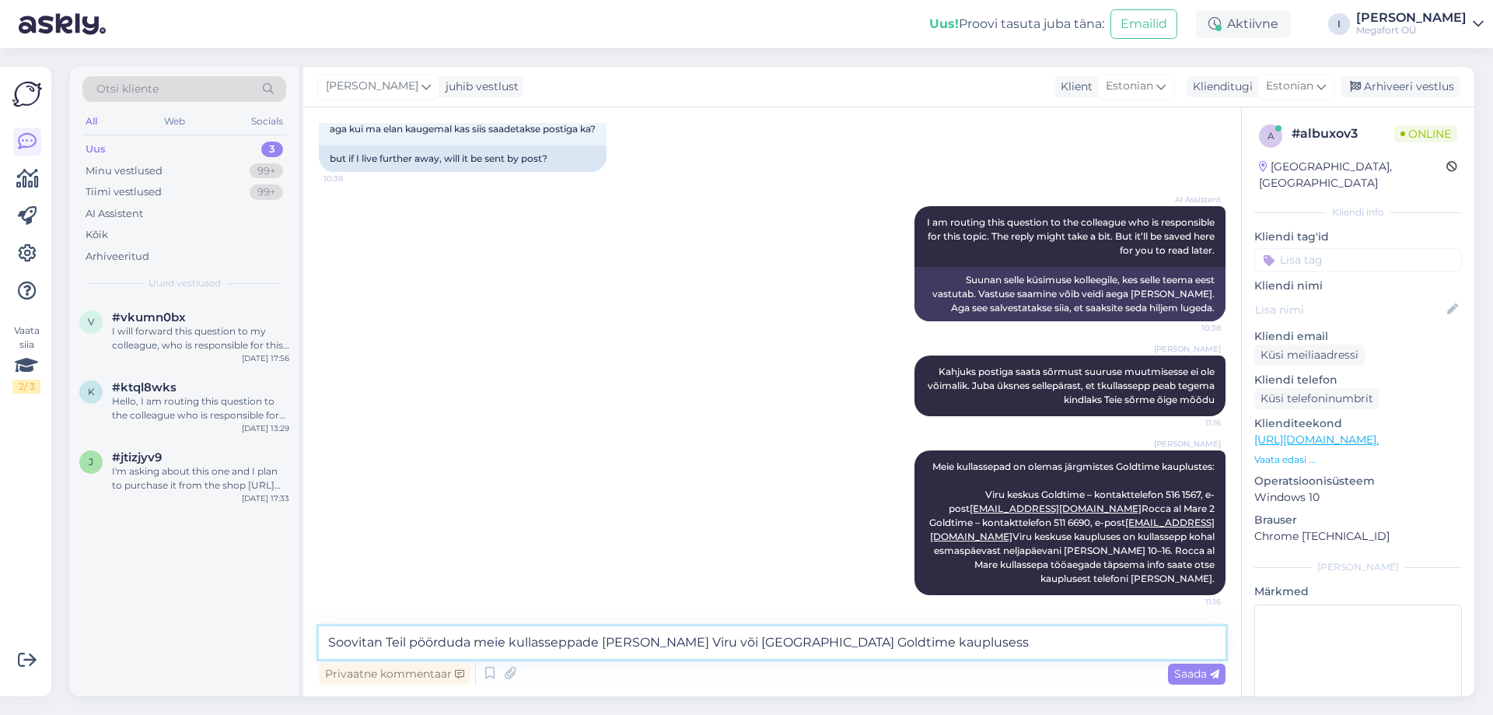
type textarea "Soovitan Teil pöörduda meie kullasseppade [PERSON_NAME] Viru või [GEOGRAPHIC_DA…"
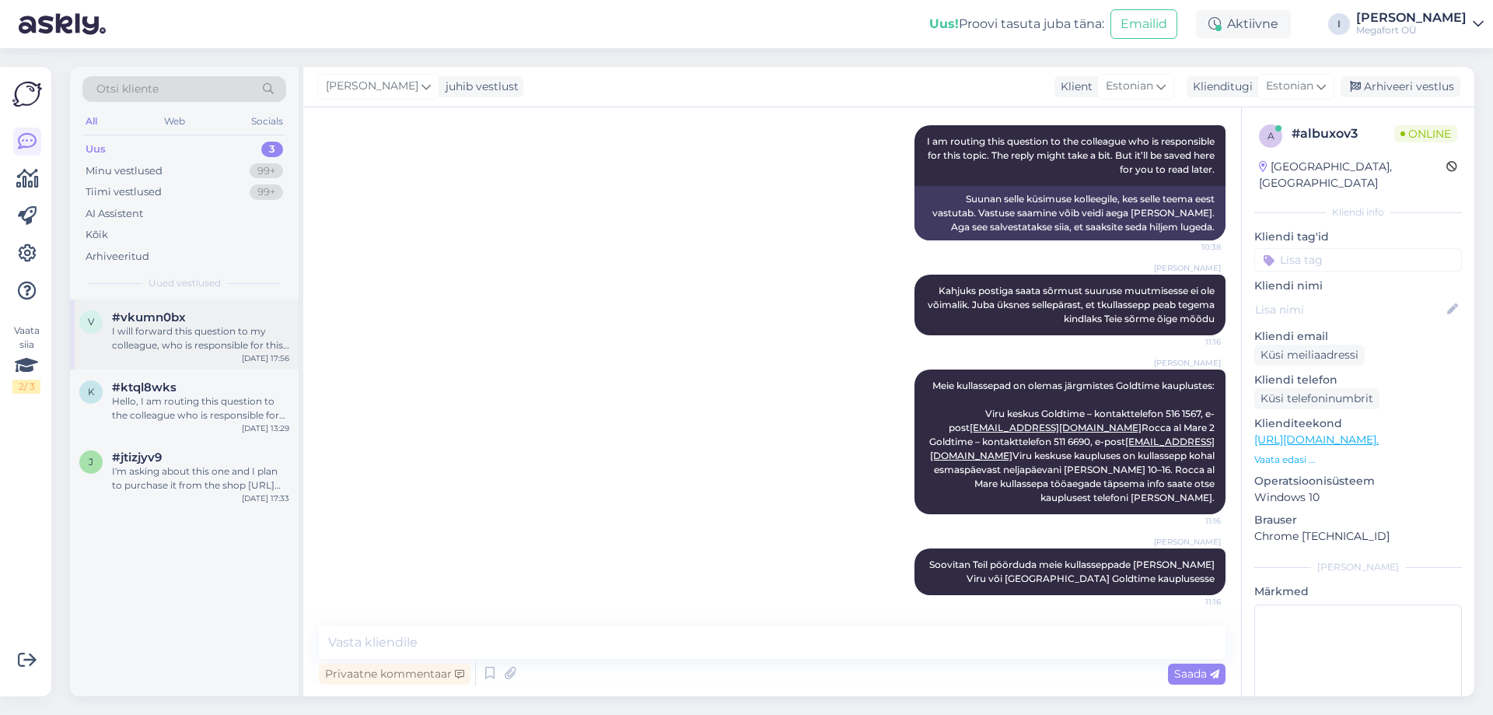
click at [241, 329] on div "I will forward this question to my colleague, who is responsible for this. The …" at bounding box center [200, 338] width 177 height 28
